Goal: Task Accomplishment & Management: Use online tool/utility

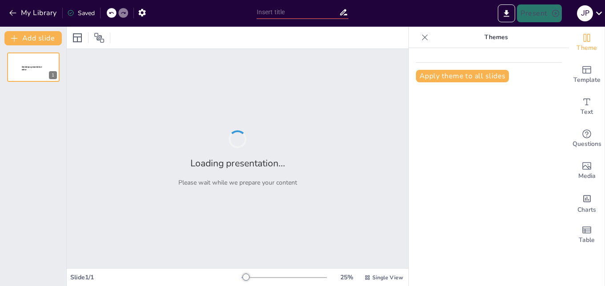
type input "New Sendsteps"
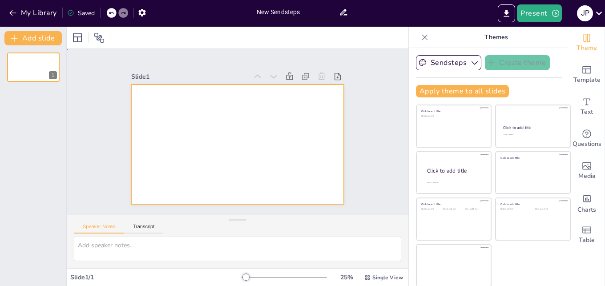
click at [175, 104] on div at bounding box center [236, 144] width 224 height 141
click at [26, 34] on button "Add slide" at bounding box center [32, 38] width 57 height 14
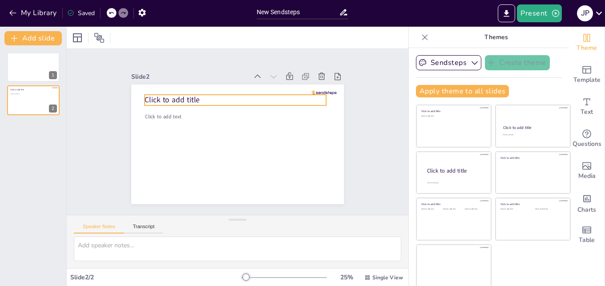
click at [181, 97] on span "Click to add title" at bounding box center [180, 87] width 56 height 21
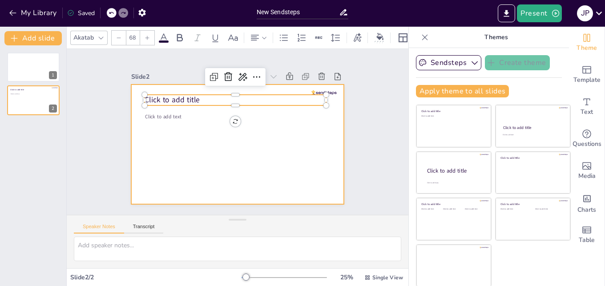
scroll to position [1, 0]
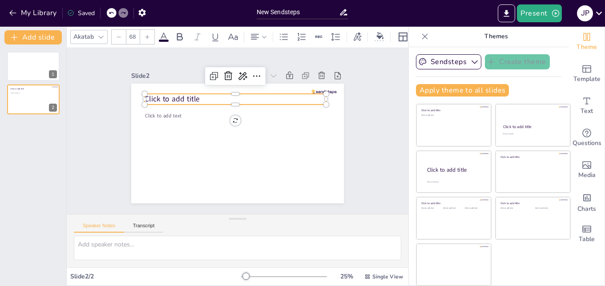
click at [161, 94] on span "Click to add title" at bounding box center [186, 80] width 56 height 27
click at [290, 95] on p "Click to add title" at bounding box center [242, 99] width 180 height 48
click at [290, 95] on p "Click to add title" at bounding box center [248, 101] width 170 height 84
click at [186, 94] on span "Click to add title" at bounding box center [180, 86] width 56 height 21
click at [284, 96] on span "Click to add title" at bounding box center [308, 111] width 48 height 45
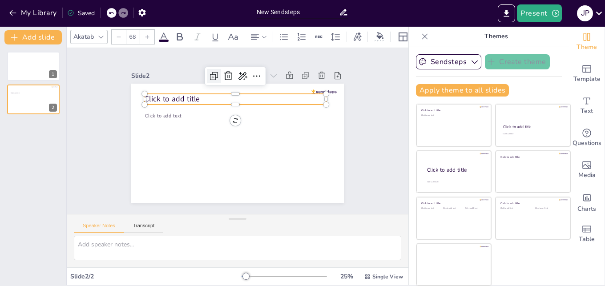
click at [219, 73] on icon at bounding box center [225, 72] width 12 height 12
click at [214, 73] on icon at bounding box center [220, 74] width 12 height 12
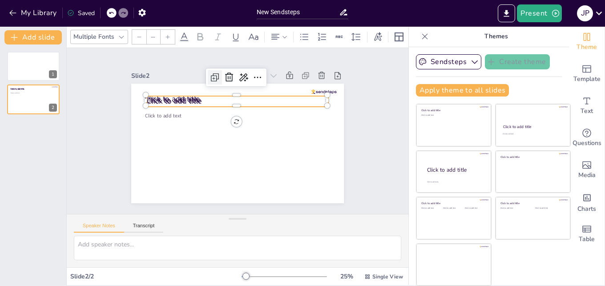
type input "68"
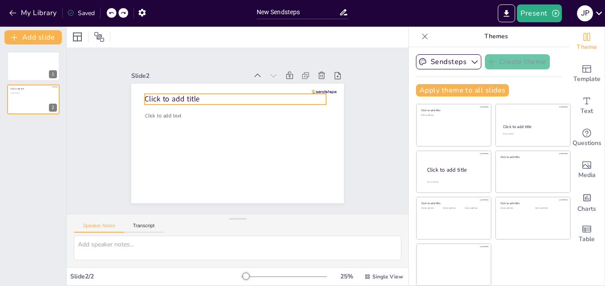
click at [178, 93] on span "Click to add title" at bounding box center [180, 86] width 56 height 21
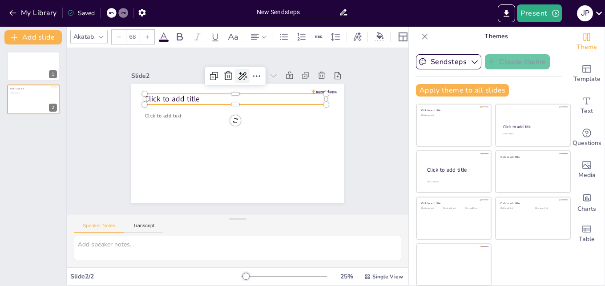
click at [244, 73] on icon at bounding box center [249, 77] width 10 height 9
click at [186, 67] on div "Slide 2" at bounding box center [255, 78] width 206 height 77
click at [286, 107] on icon at bounding box center [293, 114] width 15 height 15
click at [205, 85] on span "Click to add title" at bounding box center [225, 59] width 41 height 51
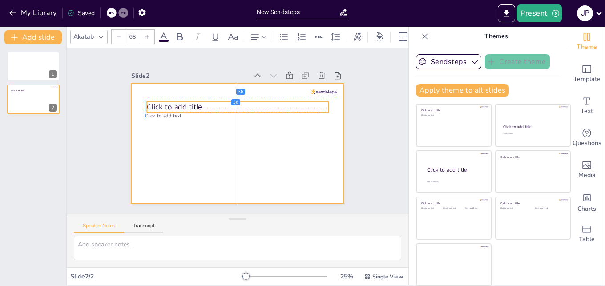
drag, startPoint x: 223, startPoint y: 101, endPoint x: 223, endPoint y: 112, distance: 11.6
click at [223, 112] on p "Click to add title" at bounding box center [247, 109] width 170 height 83
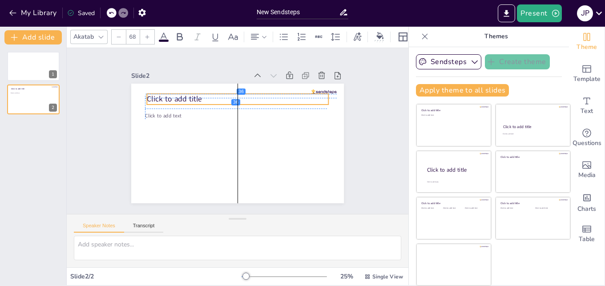
drag, startPoint x: 223, startPoint y: 112, endPoint x: 222, endPoint y: 99, distance: 13.4
click at [222, 99] on p "Click to add title" at bounding box center [244, 100] width 180 height 48
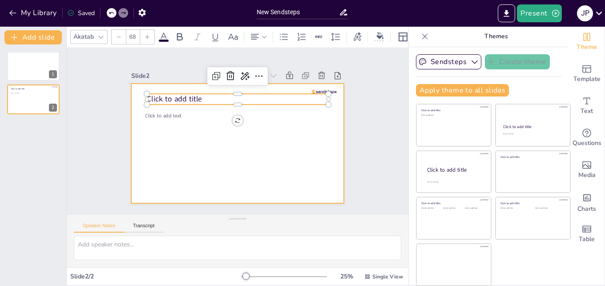
click at [163, 109] on div at bounding box center [233, 143] width 239 height 180
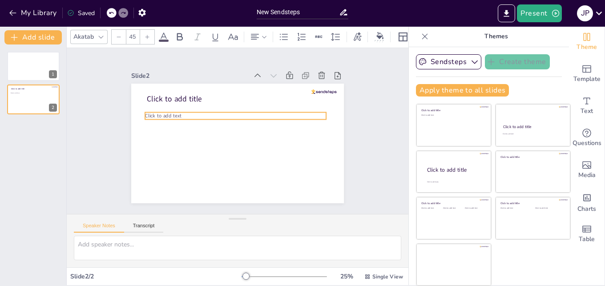
click at [163, 108] on span "Click to add text" at bounding box center [168, 100] width 37 height 14
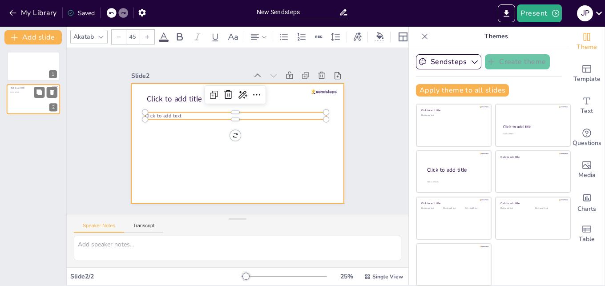
click at [24, 110] on div at bounding box center [33, 100] width 53 height 30
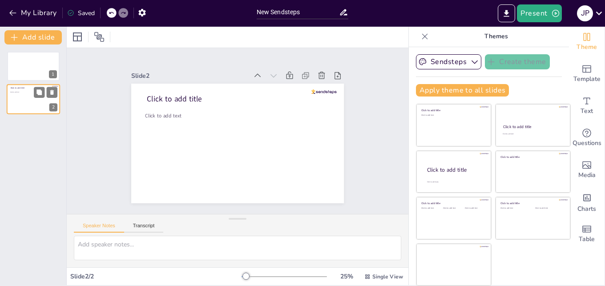
scroll to position [8, 0]
click at [12, 10] on icon "button" at bounding box center [12, 12] width 9 height 9
